Goal: Find specific page/section: Find specific page/section

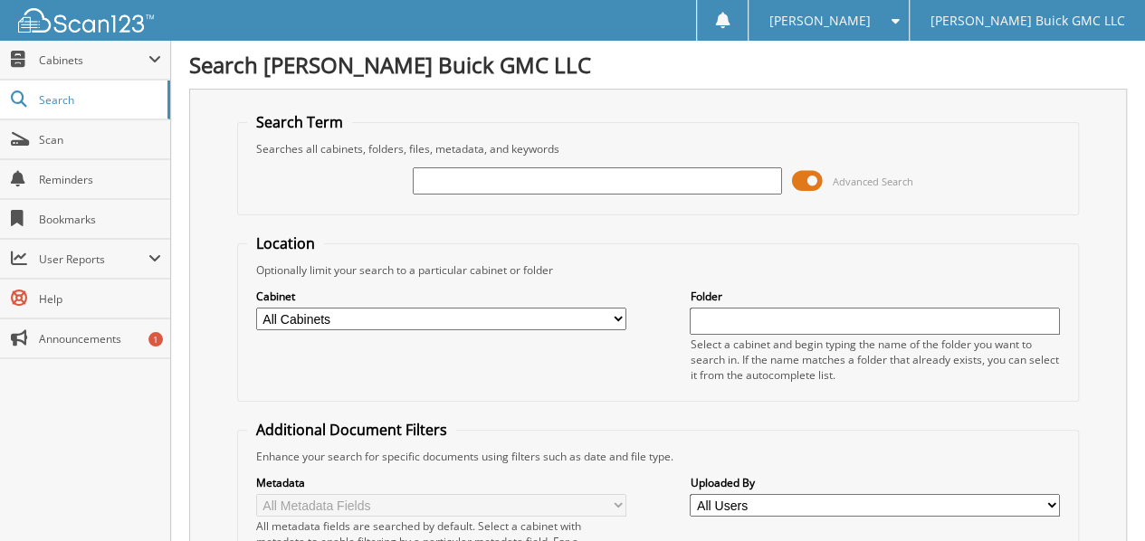
drag, startPoint x: 0, startPoint y: 0, endPoint x: 494, endPoint y: 183, distance: 527.1
click at [494, 183] on input "text" at bounding box center [598, 180] width 370 height 27
type input "48393"
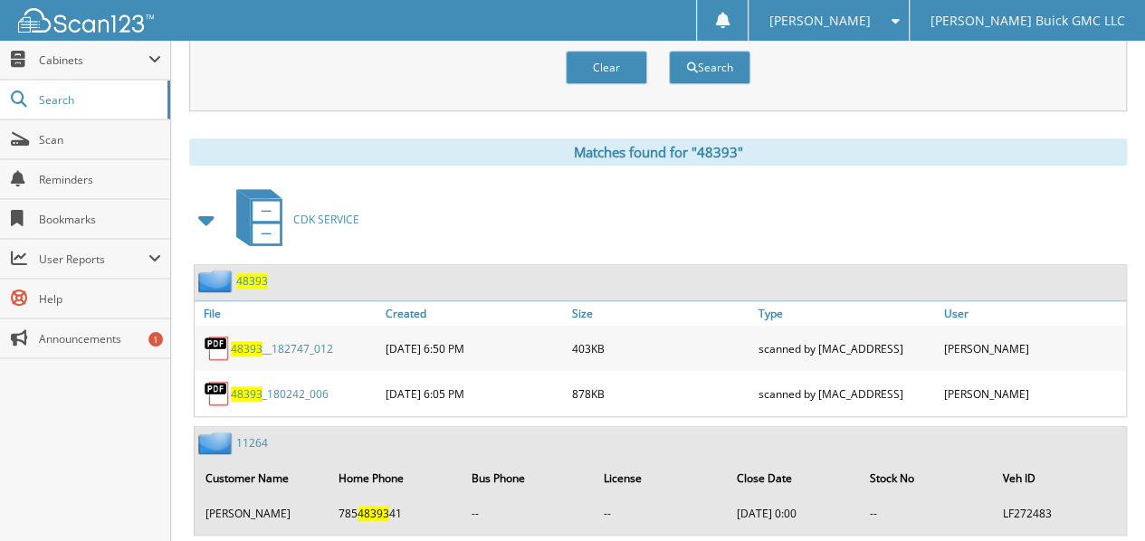
scroll to position [724, 0]
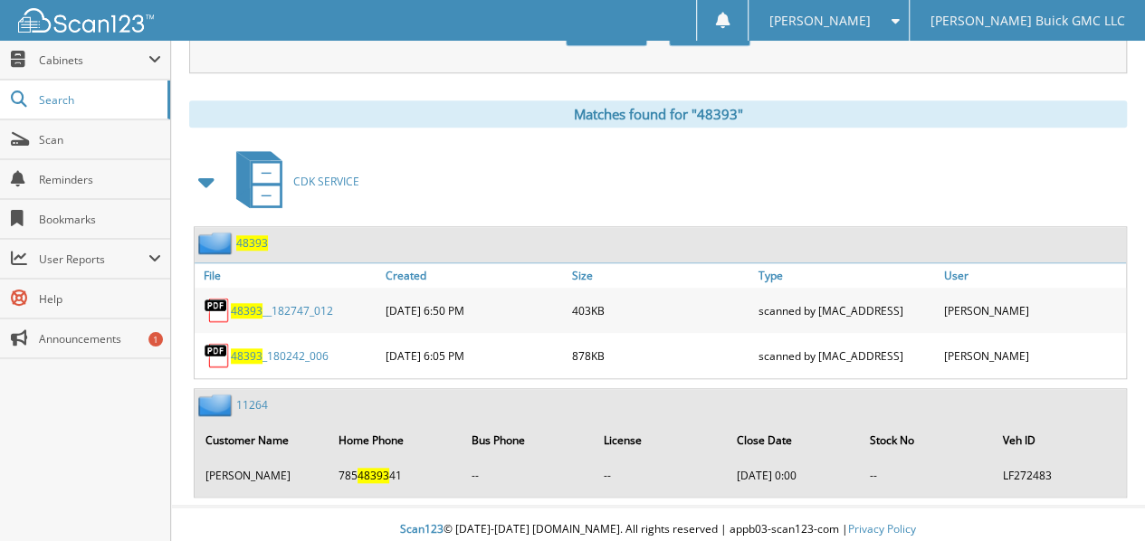
click at [284, 349] on link "48393 _180242_006" at bounding box center [280, 356] width 98 height 15
click at [264, 292] on div "48393 __182747_012" at bounding box center [288, 310] width 187 height 36
click at [263, 303] on link "48393 __182747_012" at bounding box center [282, 310] width 102 height 15
click at [98, 337] on span "Announcements" at bounding box center [100, 338] width 122 height 15
